Goal: Information Seeking & Learning: Learn about a topic

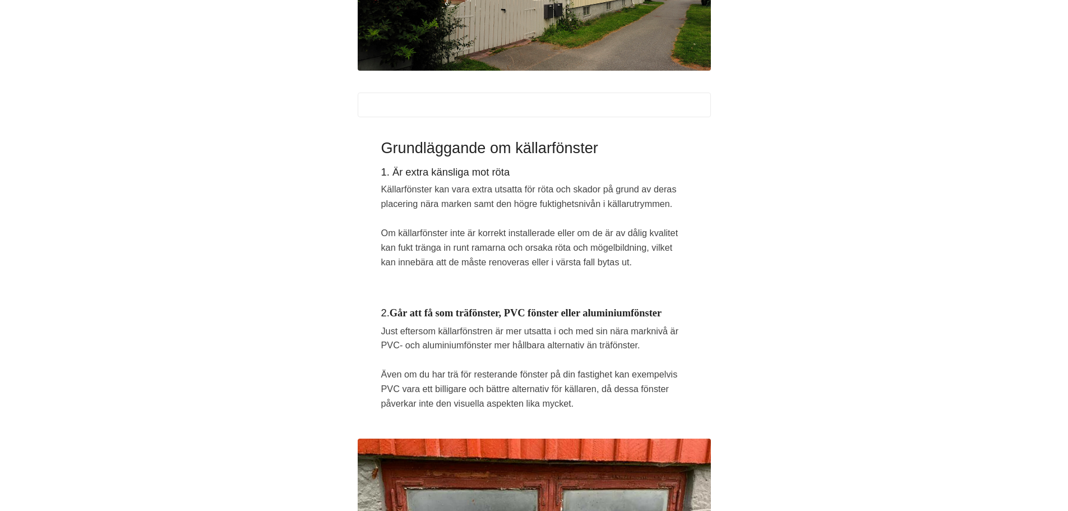
drag, startPoint x: 465, startPoint y: 322, endPoint x: 494, endPoint y: 320, distance: 28.7
click at [471, 321] on h4 "2. Går att få som träfönster, PVC fönster eller aluminiumfönster" at bounding box center [534, 315] width 306 height 18
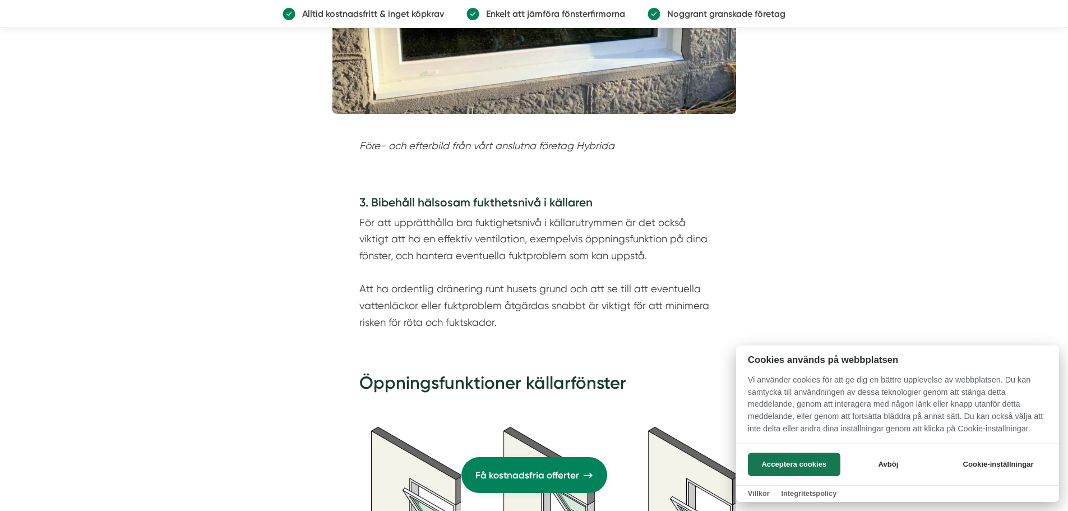
scroll to position [1648, 0]
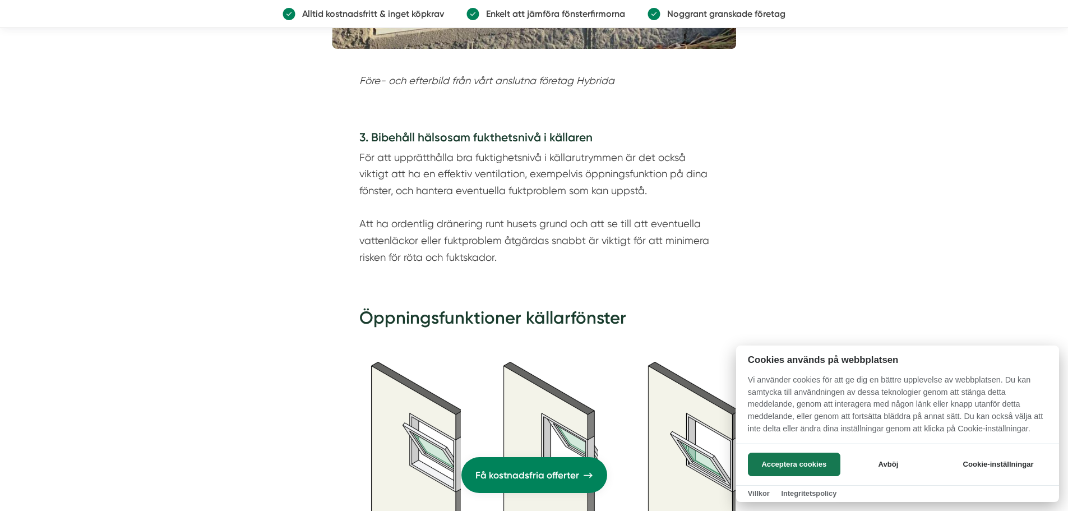
drag, startPoint x: 475, startPoint y: 158, endPoint x: 571, endPoint y: 154, distance: 96.5
click at [571, 154] on div at bounding box center [534, 255] width 1068 height 511
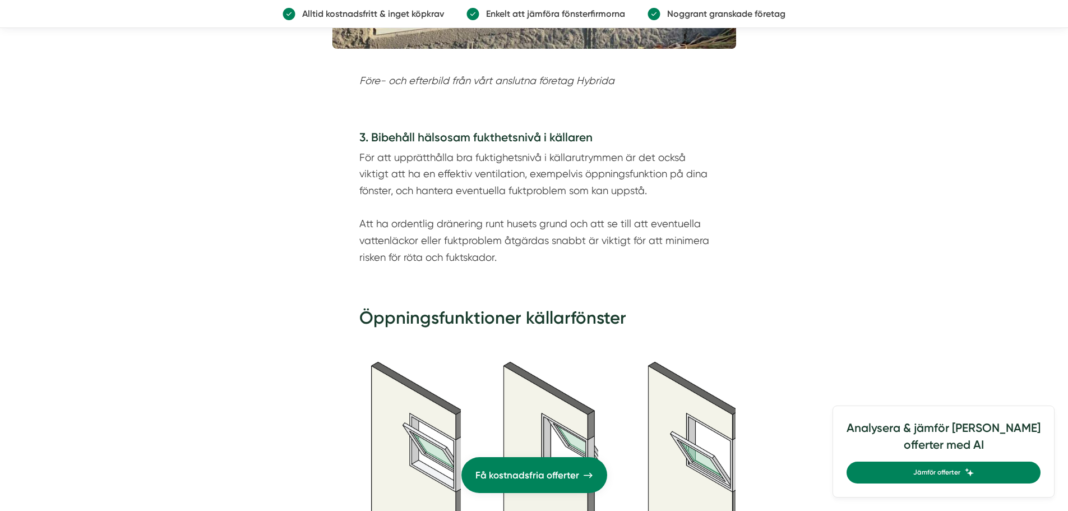
click at [571, 154] on p "För att upprätthålla bra fuktighetsnivå i källarutrymmen är det också viktigt a…" at bounding box center [534, 207] width 350 height 117
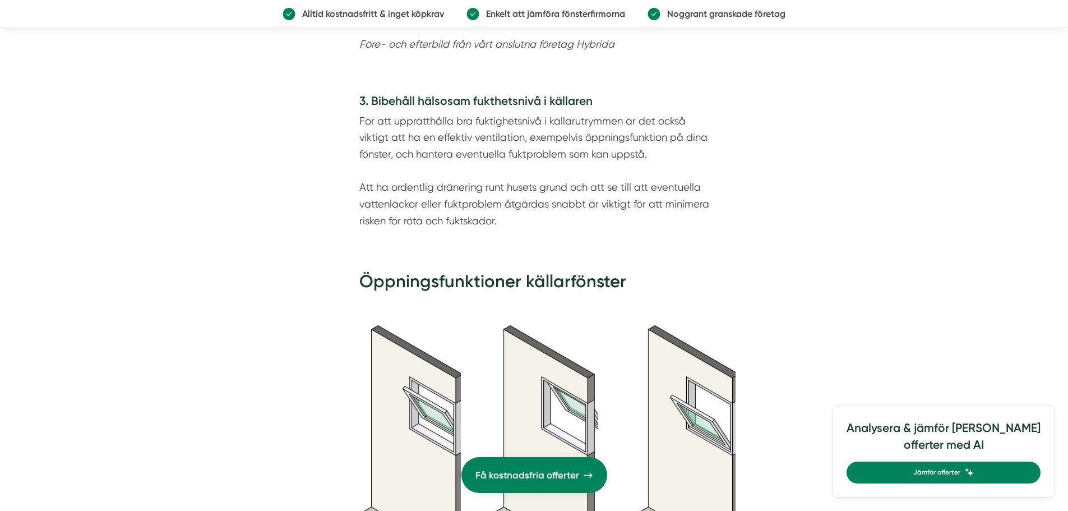
scroll to position [1704, 0]
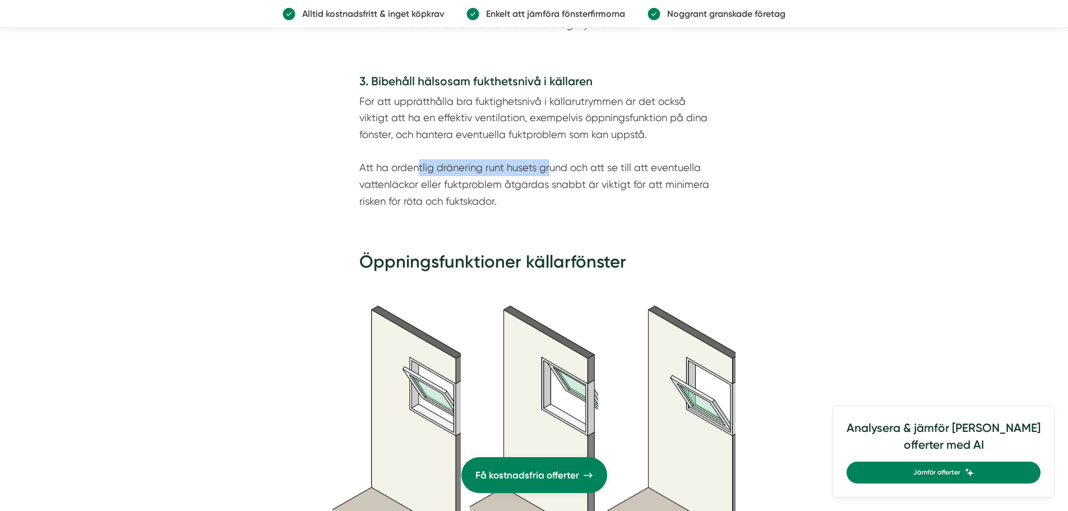
drag, startPoint x: 417, startPoint y: 153, endPoint x: 550, endPoint y: 147, distance: 132.4
click at [550, 147] on p "För att upprätthålla bra fuktighetsnivå i källarutrymmen är det också viktigt a…" at bounding box center [534, 151] width 350 height 117
drag, startPoint x: 439, startPoint y: 169, endPoint x: 559, endPoint y: 167, distance: 120.0
click at [552, 167] on p "För att upprätthålla bra fuktighetsnivå i källarutrymmen är det också viktigt a…" at bounding box center [534, 151] width 350 height 117
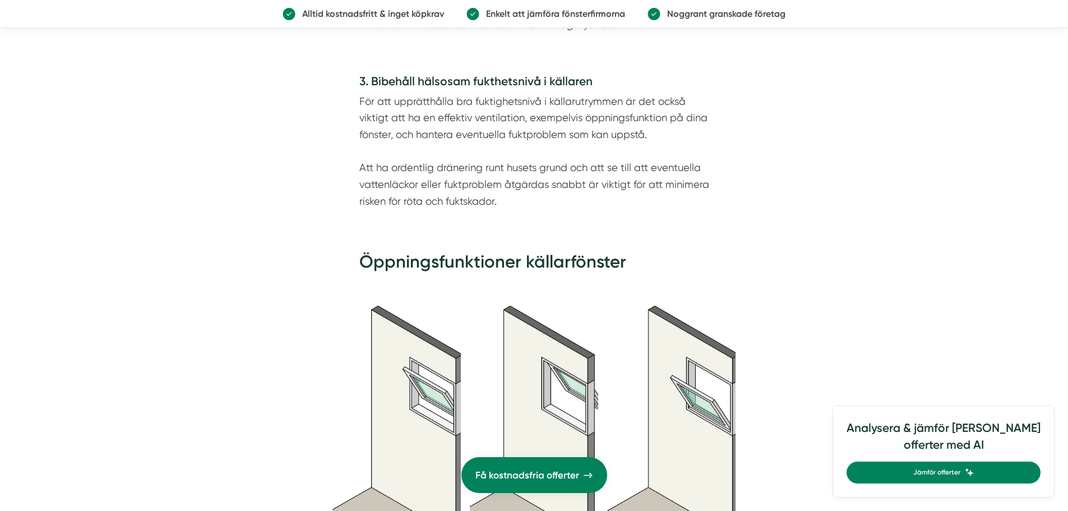
click at [559, 167] on p "För att upprätthålla bra fuktighetsnivå i källarutrymmen är det också viktigt a…" at bounding box center [534, 151] width 350 height 117
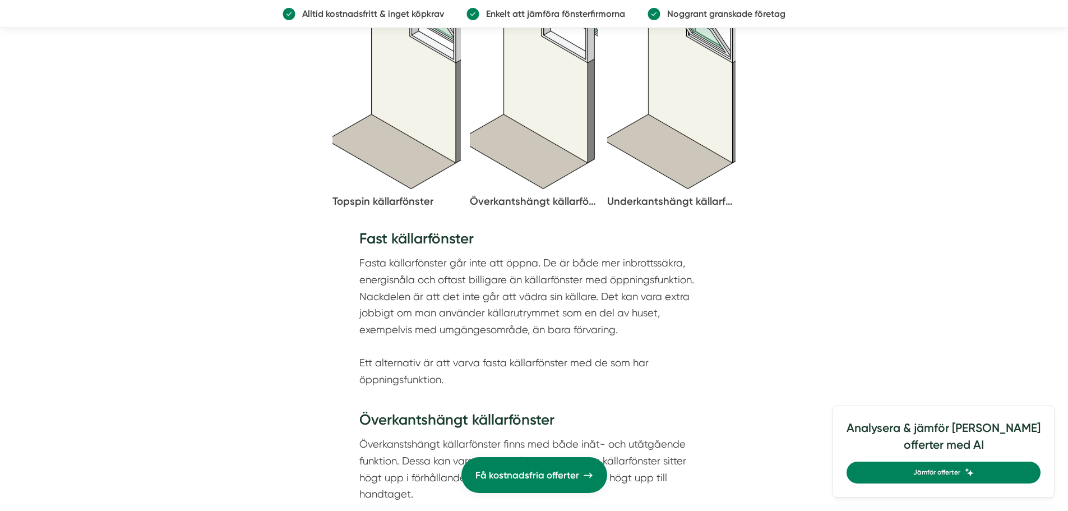
scroll to position [2097, 0]
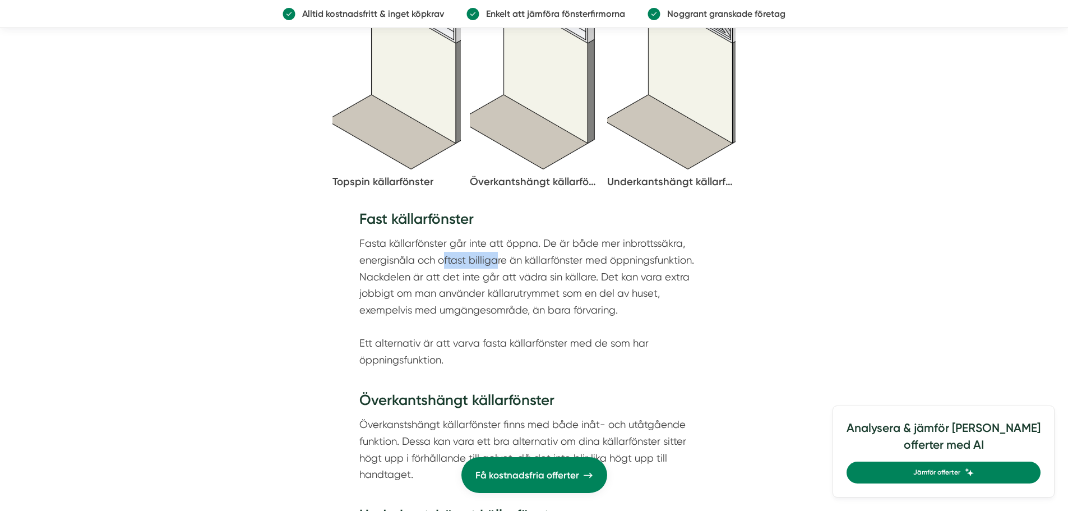
drag, startPoint x: 460, startPoint y: 245, endPoint x: 494, endPoint y: 246, distance: 33.7
click at [494, 246] on p "Fasta källarfönster går inte att öppna. De är både mer inbrottssäkra, energisnå…" at bounding box center [534, 310] width 350 height 150
drag, startPoint x: 538, startPoint y: 246, endPoint x: 677, endPoint y: 245, distance: 139.6
click at [676, 245] on p "Fasta källarfönster går inte att öppna. De är både mer inbrottssäkra, energisnå…" at bounding box center [534, 310] width 350 height 150
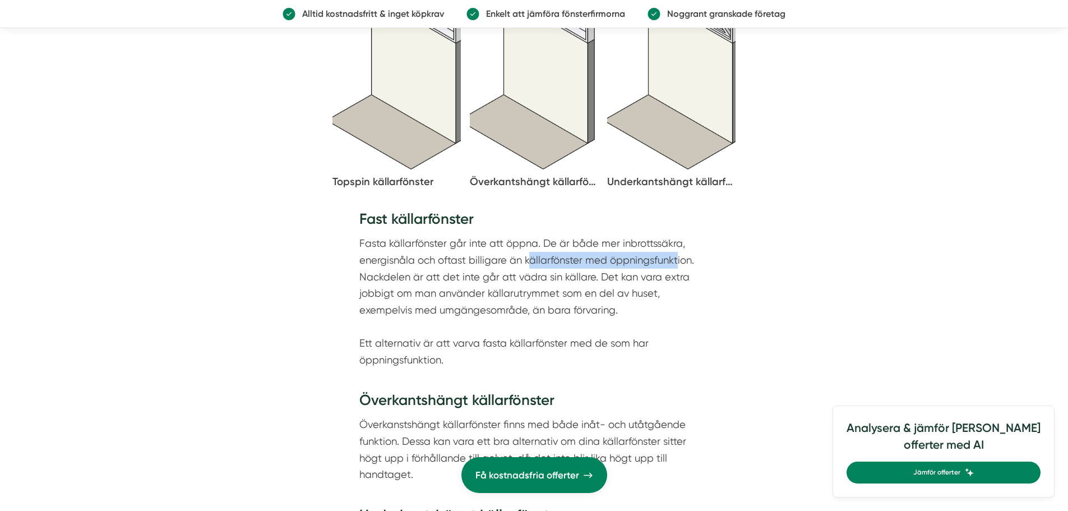
click at [677, 245] on p "Fasta källarfönster går inte att öppna. De är både mer inbrottssäkra, energisnå…" at bounding box center [534, 310] width 350 height 150
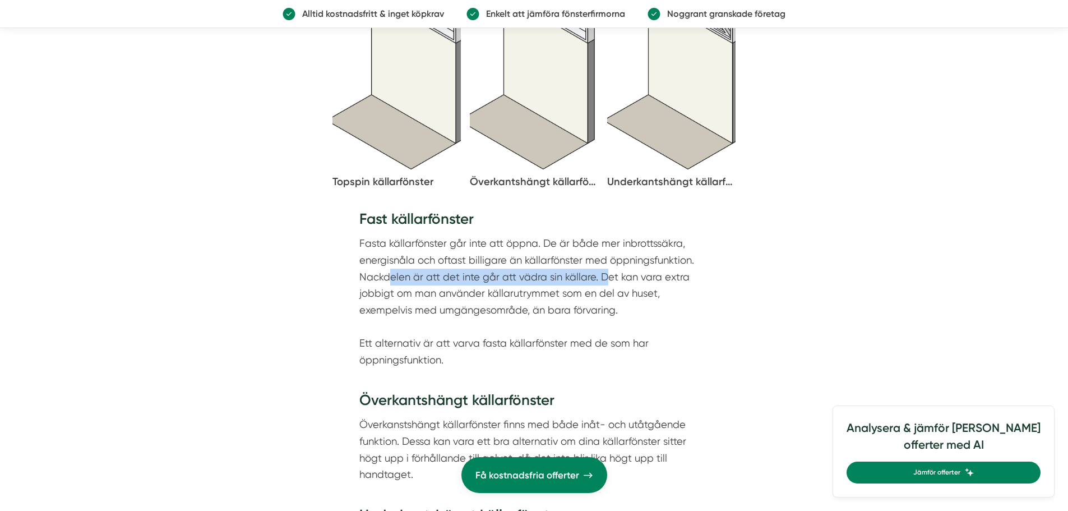
drag, startPoint x: 407, startPoint y: 261, endPoint x: 604, endPoint y: 261, distance: 197.4
click at [603, 261] on p "Fasta källarfönster går inte att öppna. De är både mer inbrottssäkra, energisnå…" at bounding box center [534, 310] width 350 height 150
click at [604, 261] on p "Fasta källarfönster går inte att öppna. De är både mer inbrottssäkra, energisnå…" at bounding box center [534, 310] width 350 height 150
drag, startPoint x: 436, startPoint y: 296, endPoint x: 587, endPoint y: 297, distance: 150.9
click at [565, 297] on p "Fasta källarfönster går inte att öppna. De är både mer inbrottssäkra, energisnå…" at bounding box center [534, 310] width 350 height 150
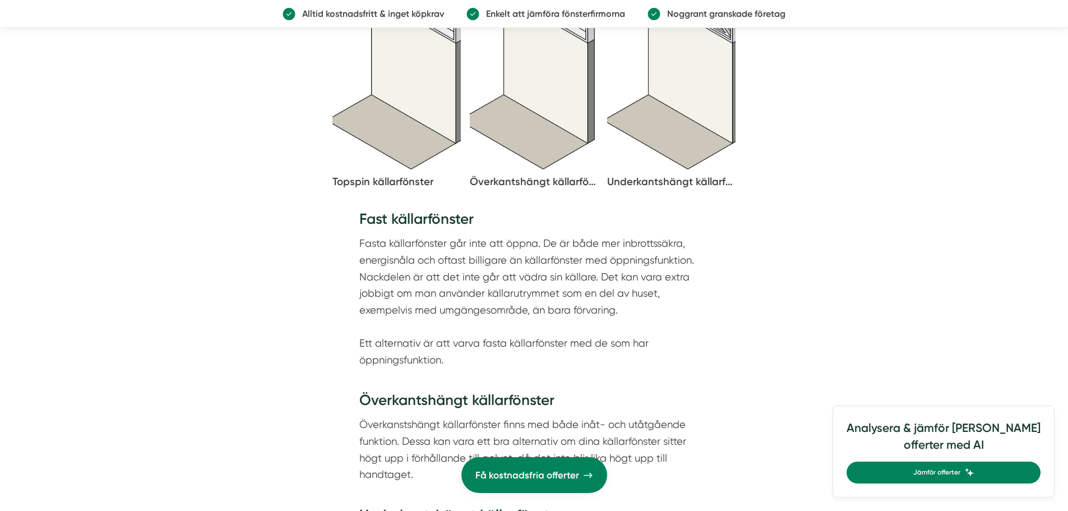
click at [587, 297] on p "Fasta källarfönster går inte att öppna. De är både mer inbrottssäkra, energisnå…" at bounding box center [534, 310] width 350 height 150
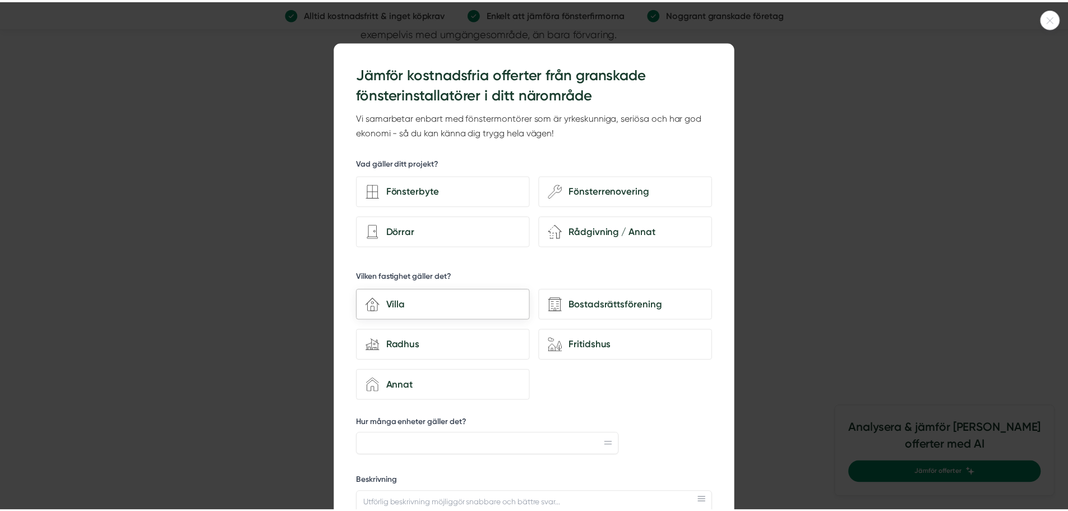
scroll to position [2377, 0]
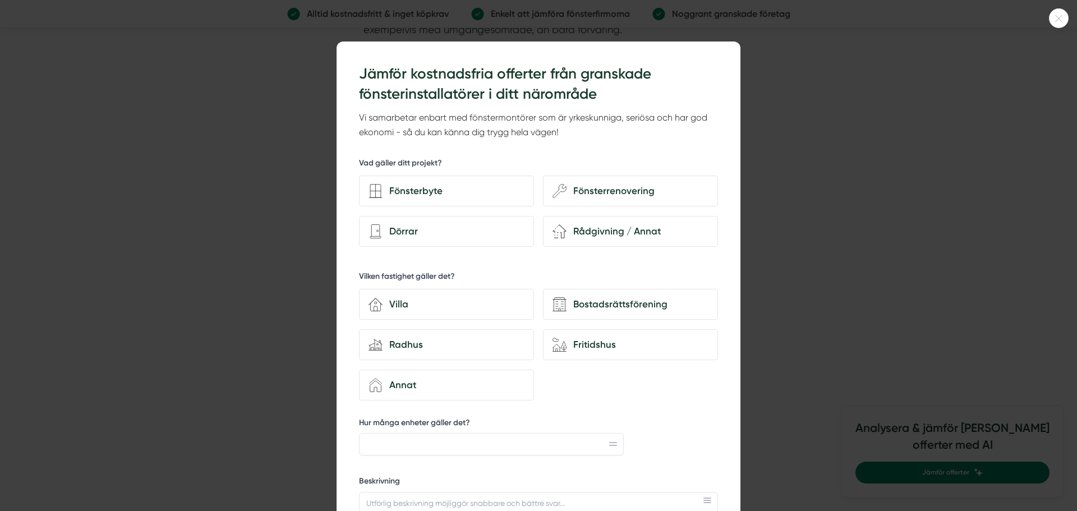
click at [1059, 19] on icon at bounding box center [1058, 18] width 7 height 7
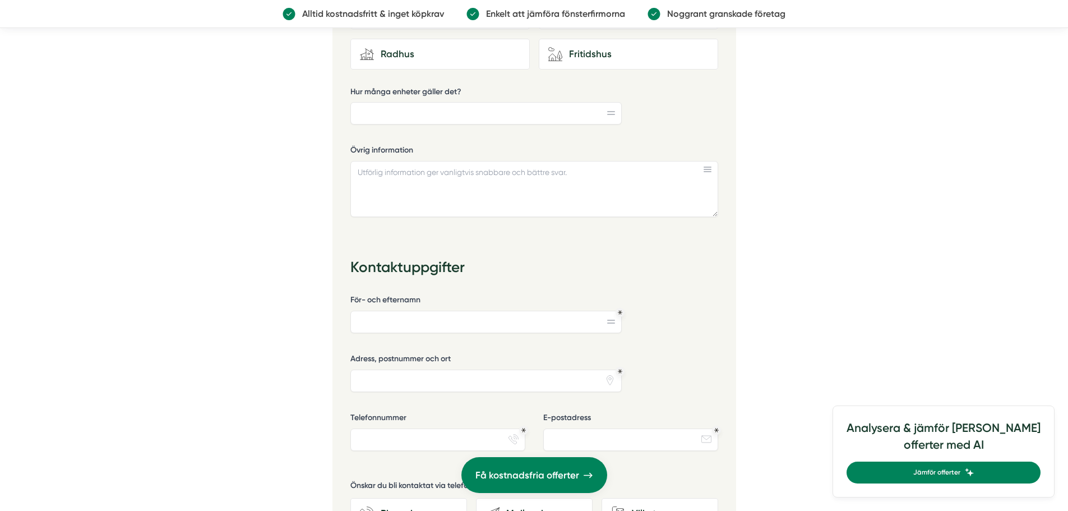
scroll to position [3331, 0]
